Goal: Information Seeking & Learning: Learn about a topic

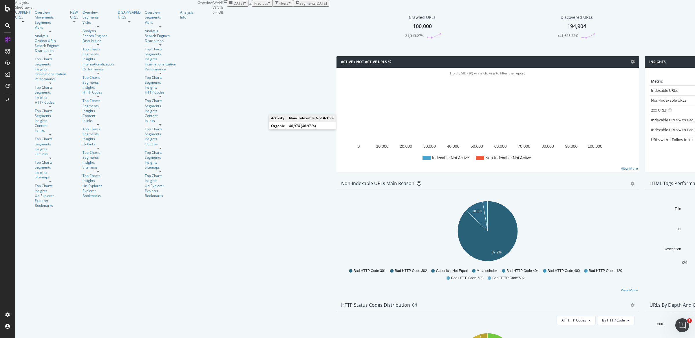
scroll to position [15, 0]
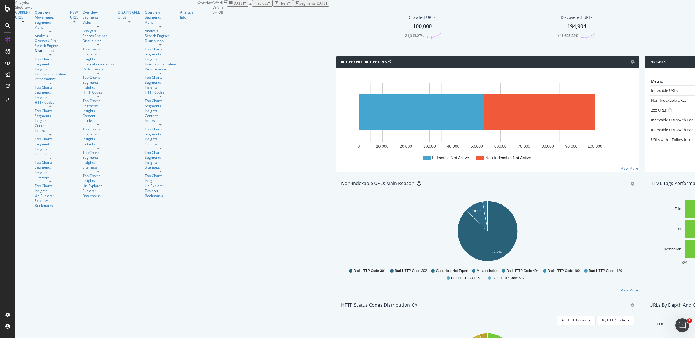
click at [35, 53] on div "Distribution" at bounding box center [50, 50] width 31 height 5
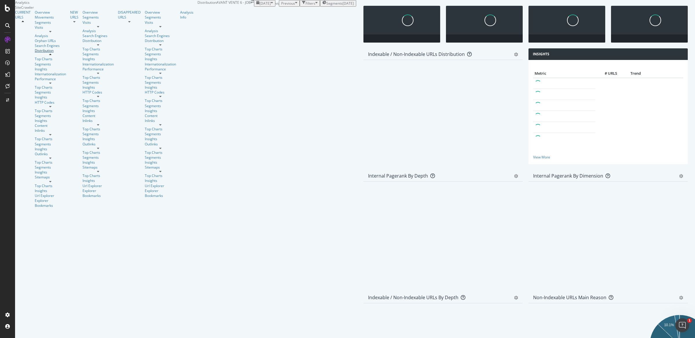
scroll to position [739, 0]
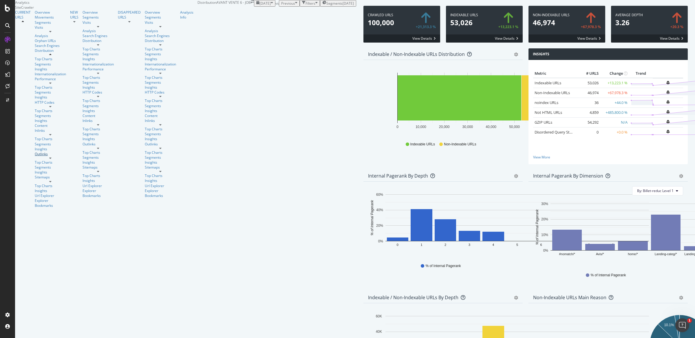
click at [35, 154] on div "Outlinks" at bounding box center [50, 153] width 31 height 5
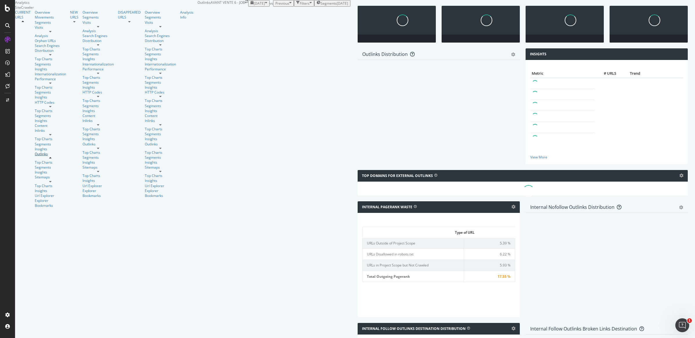
scroll to position [121, 0]
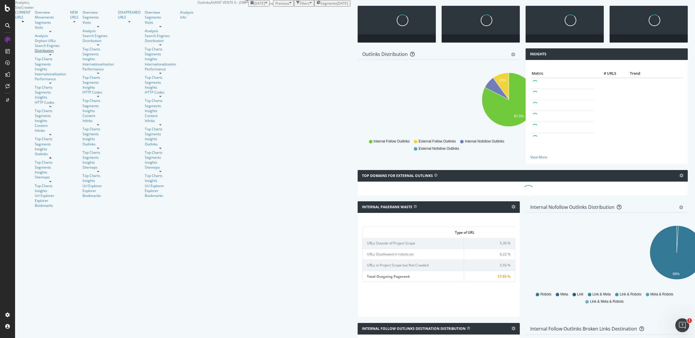
click at [35, 53] on div "Distribution" at bounding box center [50, 50] width 31 height 5
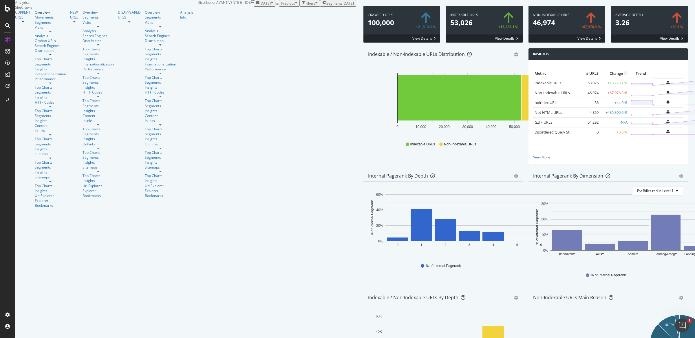
click at [35, 15] on div "Overview" at bounding box center [50, 12] width 31 height 5
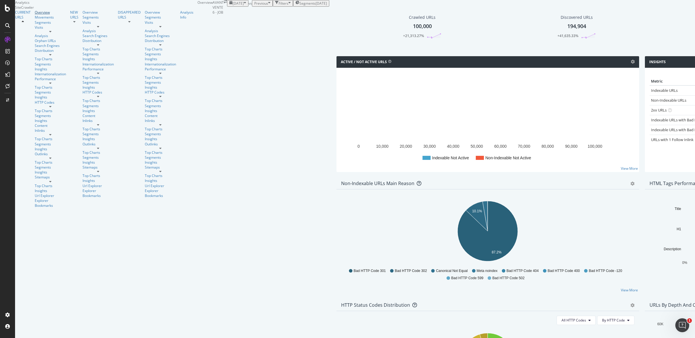
scroll to position [104, 0]
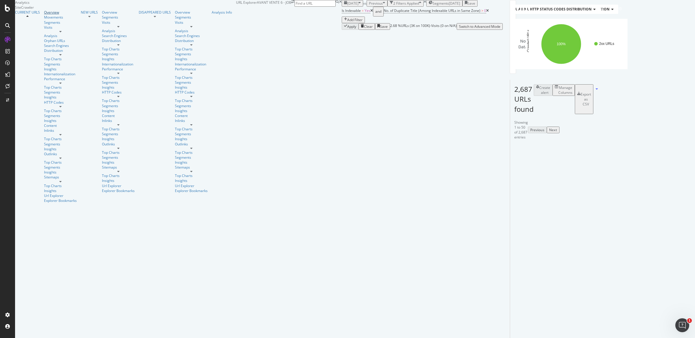
click at [44, 15] on div "Overview" at bounding box center [60, 12] width 33 height 5
